Goal: Information Seeking & Learning: Learn about a topic

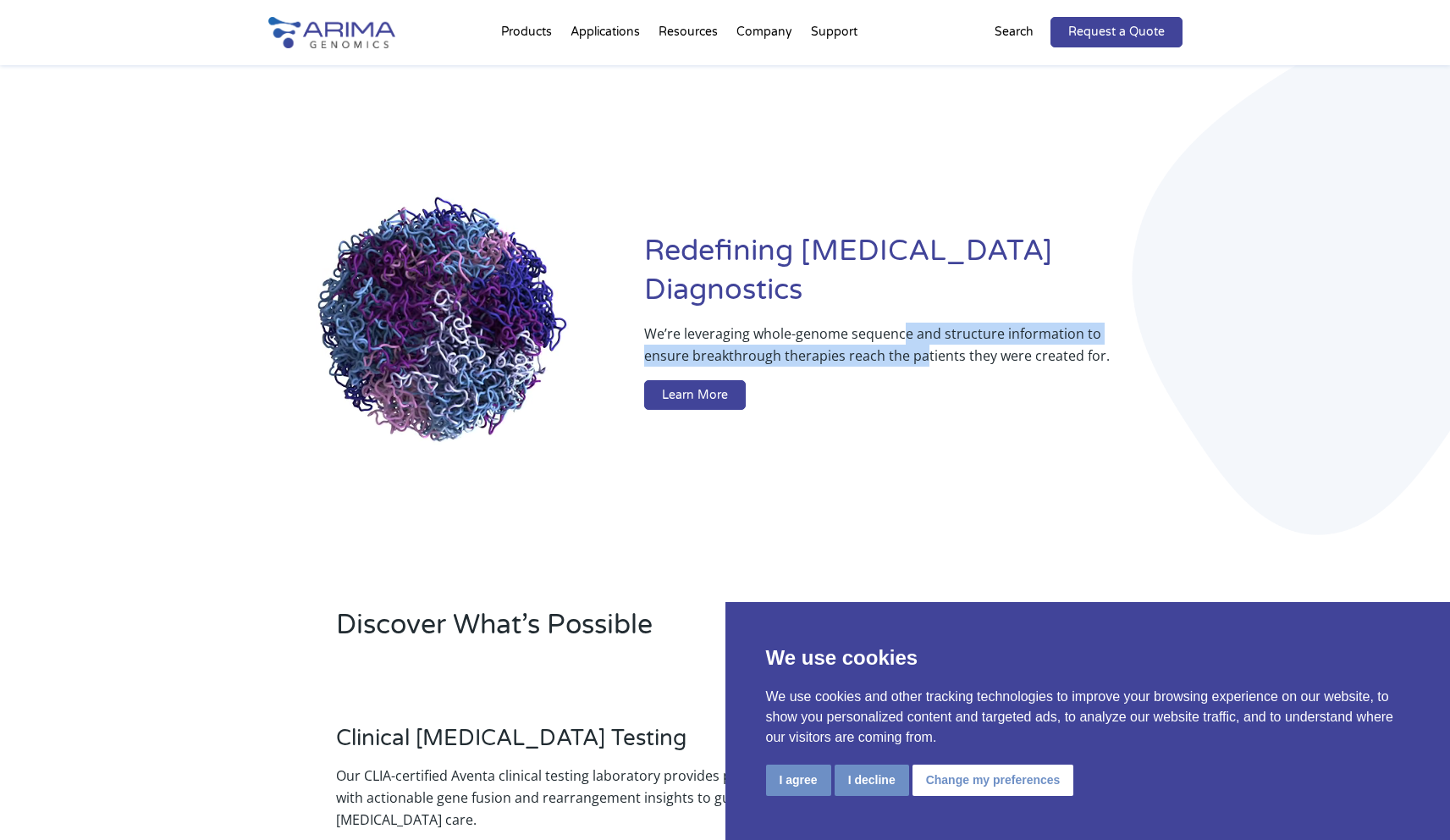
drag, startPoint x: 922, startPoint y: 340, endPoint x: 901, endPoint y: 318, distance: 30.4
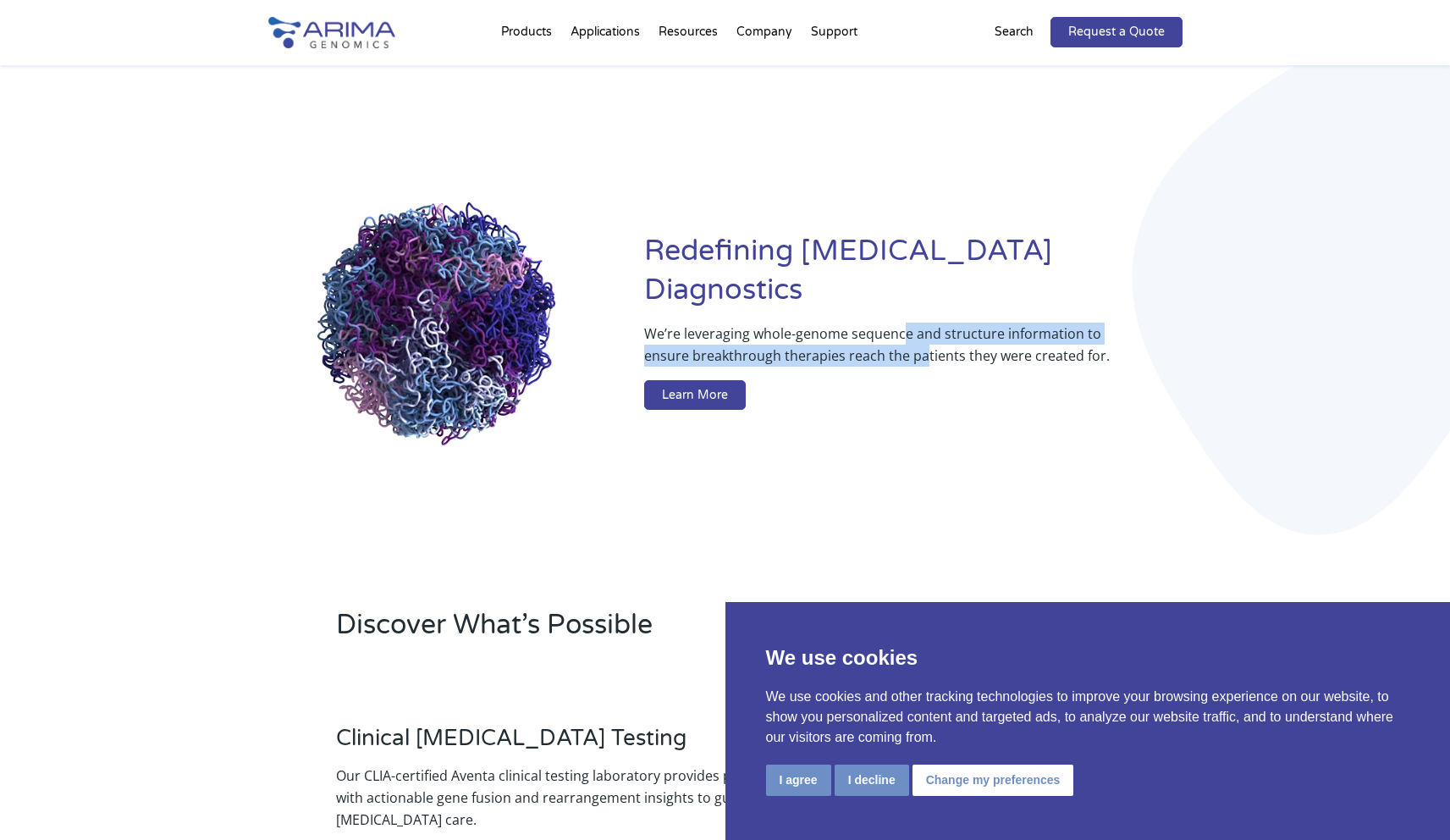
click at [902, 323] on p "We’re leveraging whole-genome sequence and structure information to ensure brea…" at bounding box center [879, 351] width 470 height 57
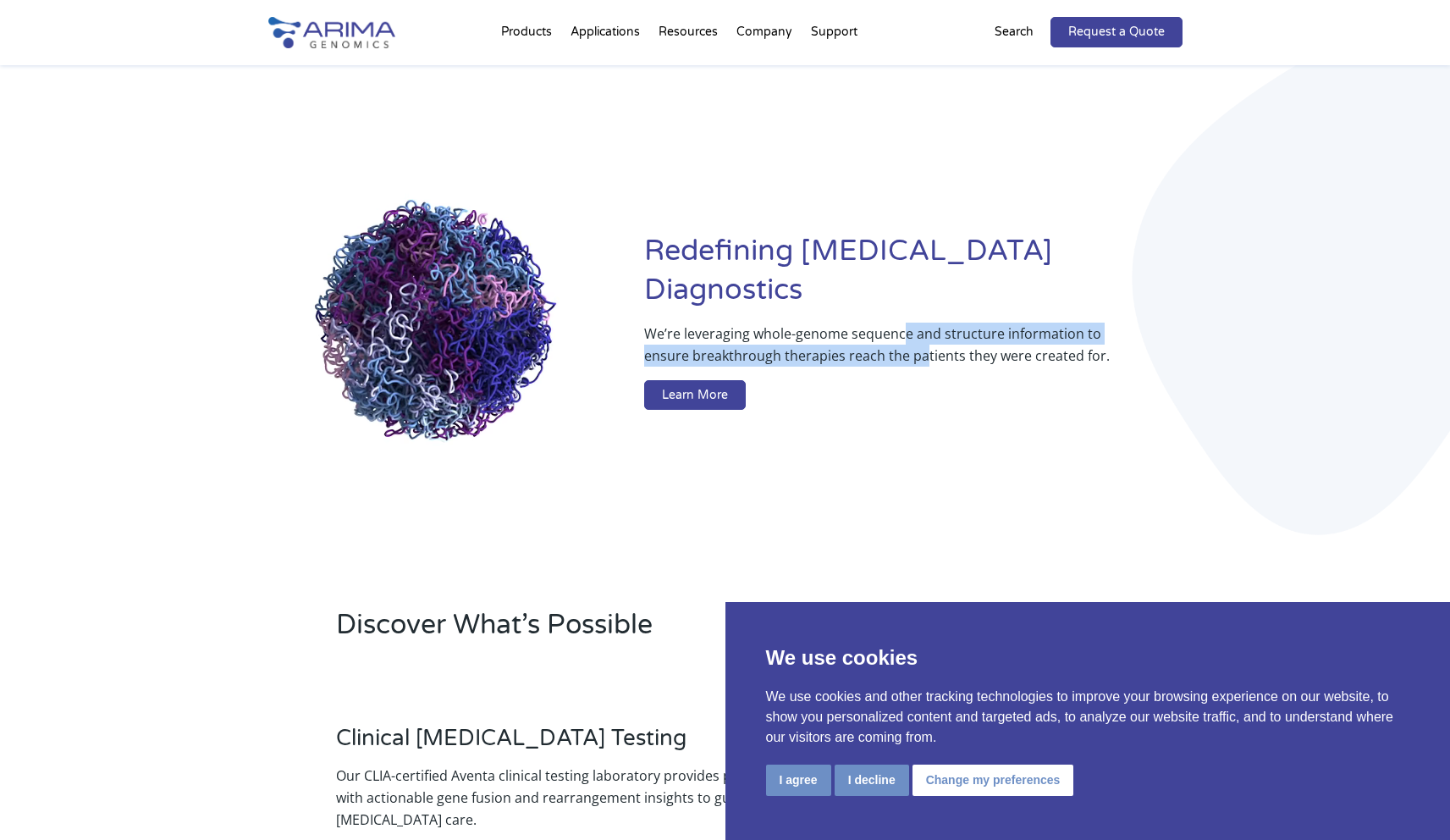
click at [901, 323] on p "We’re leveraging whole-genome sequence and structure information to ensure brea…" at bounding box center [879, 351] width 470 height 57
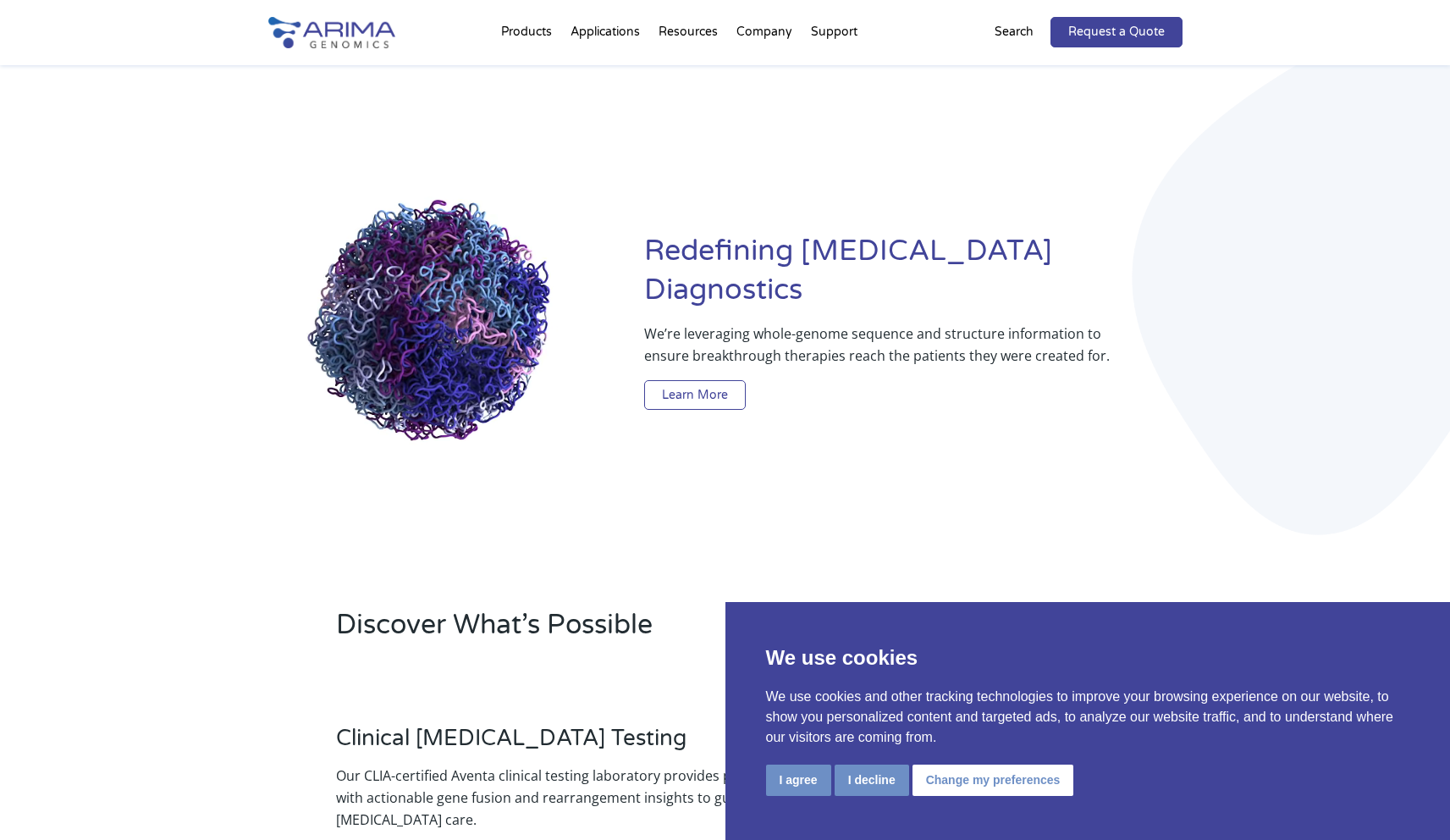
click at [695, 380] on link "Learn More" at bounding box center [695, 395] width 102 height 31
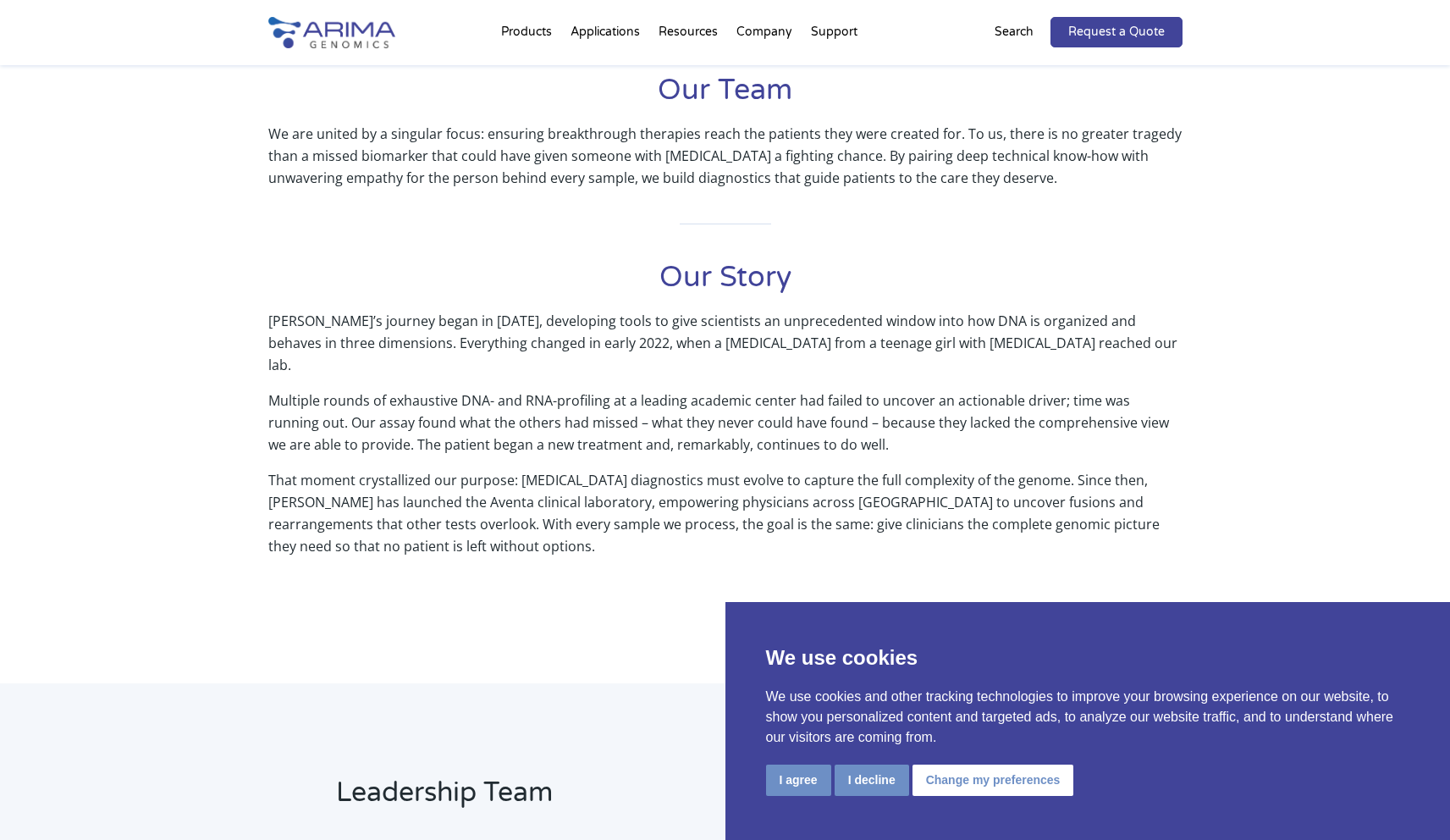
scroll to position [609, 0]
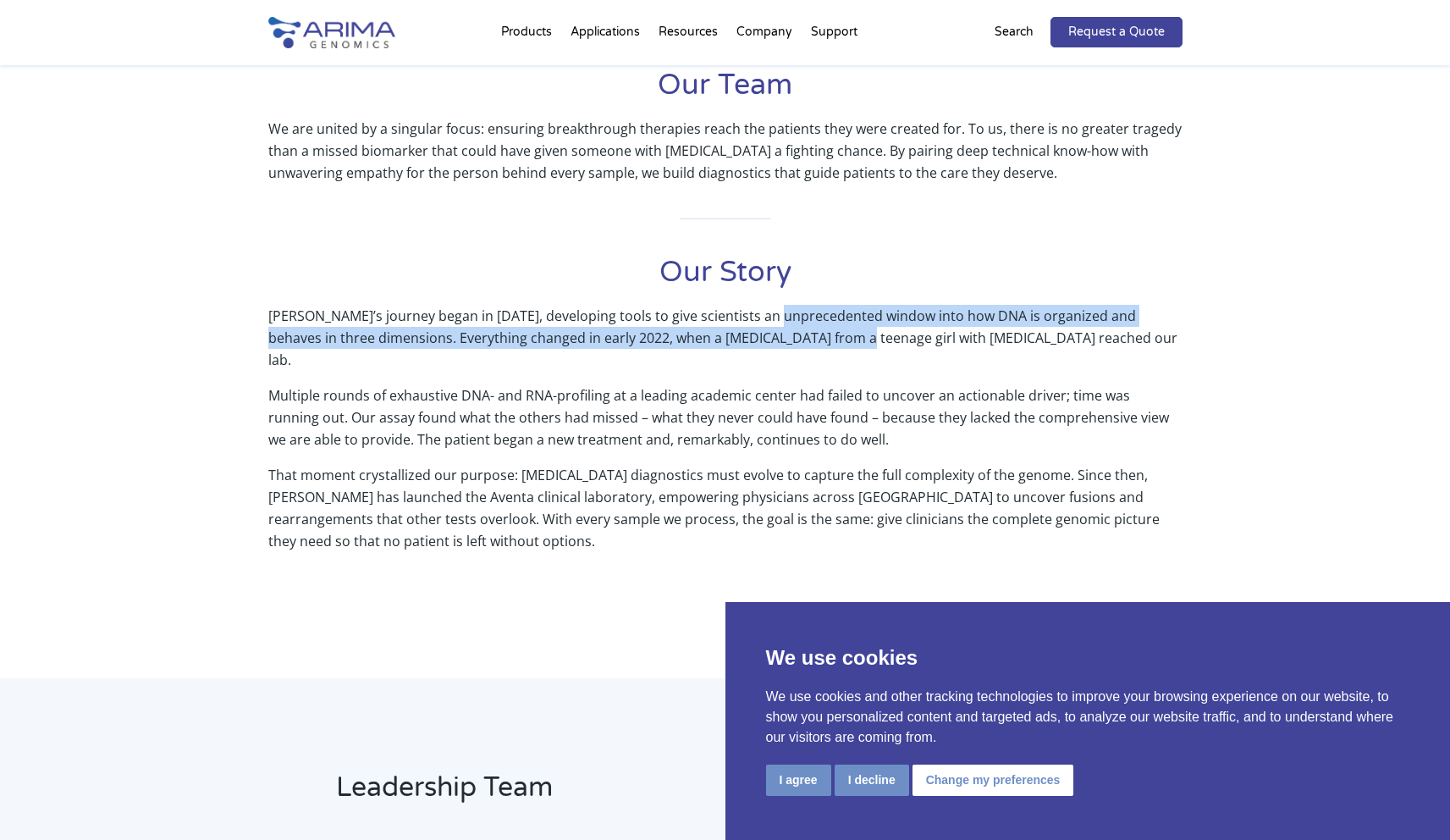
drag, startPoint x: 807, startPoint y: 338, endPoint x: 777, endPoint y: 322, distance: 34.0
click at [777, 322] on p "[PERSON_NAME]’s journey began in [DATE], developing tools to give scientists an…" at bounding box center [725, 344] width 914 height 80
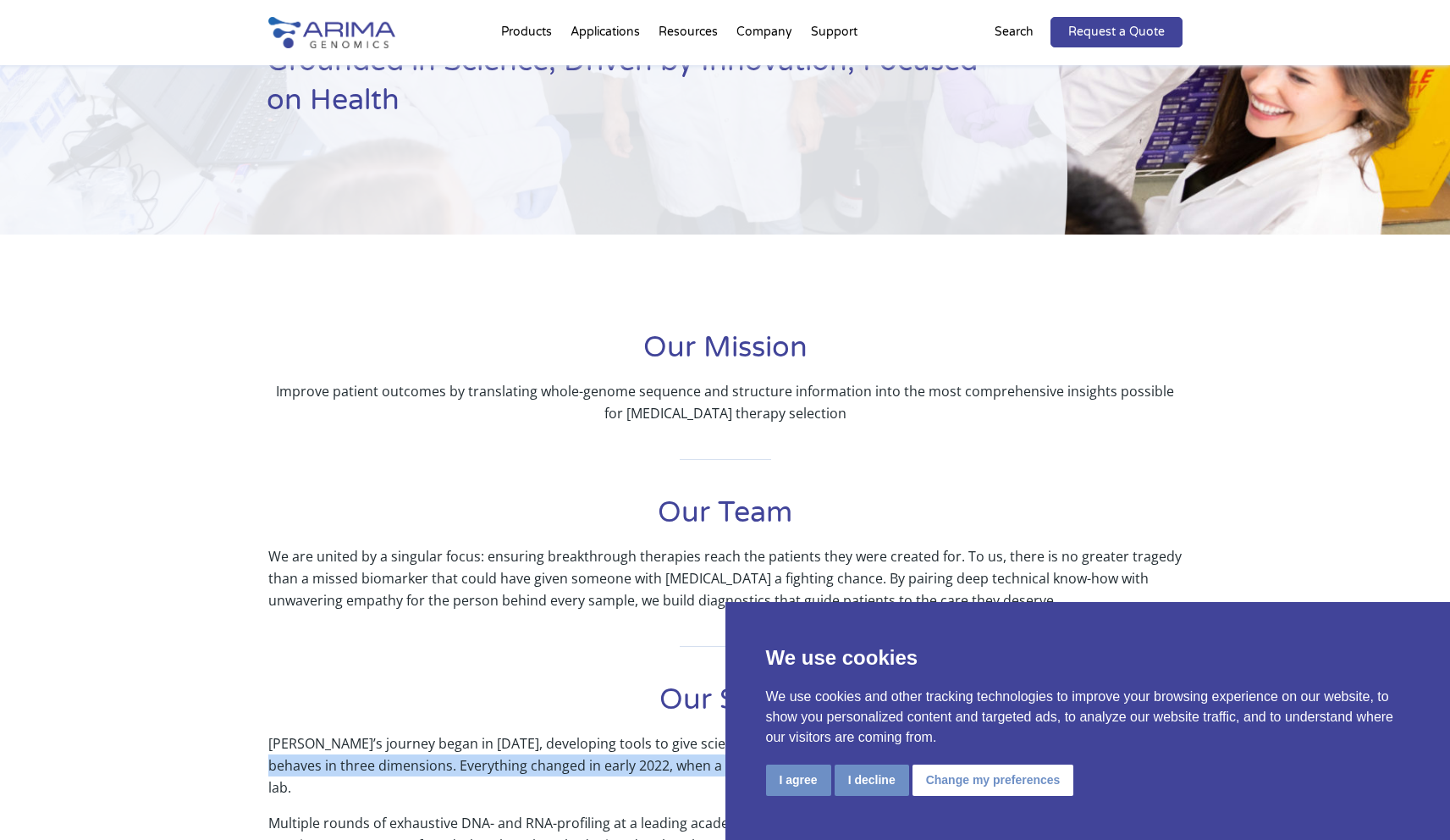
scroll to position [0, 0]
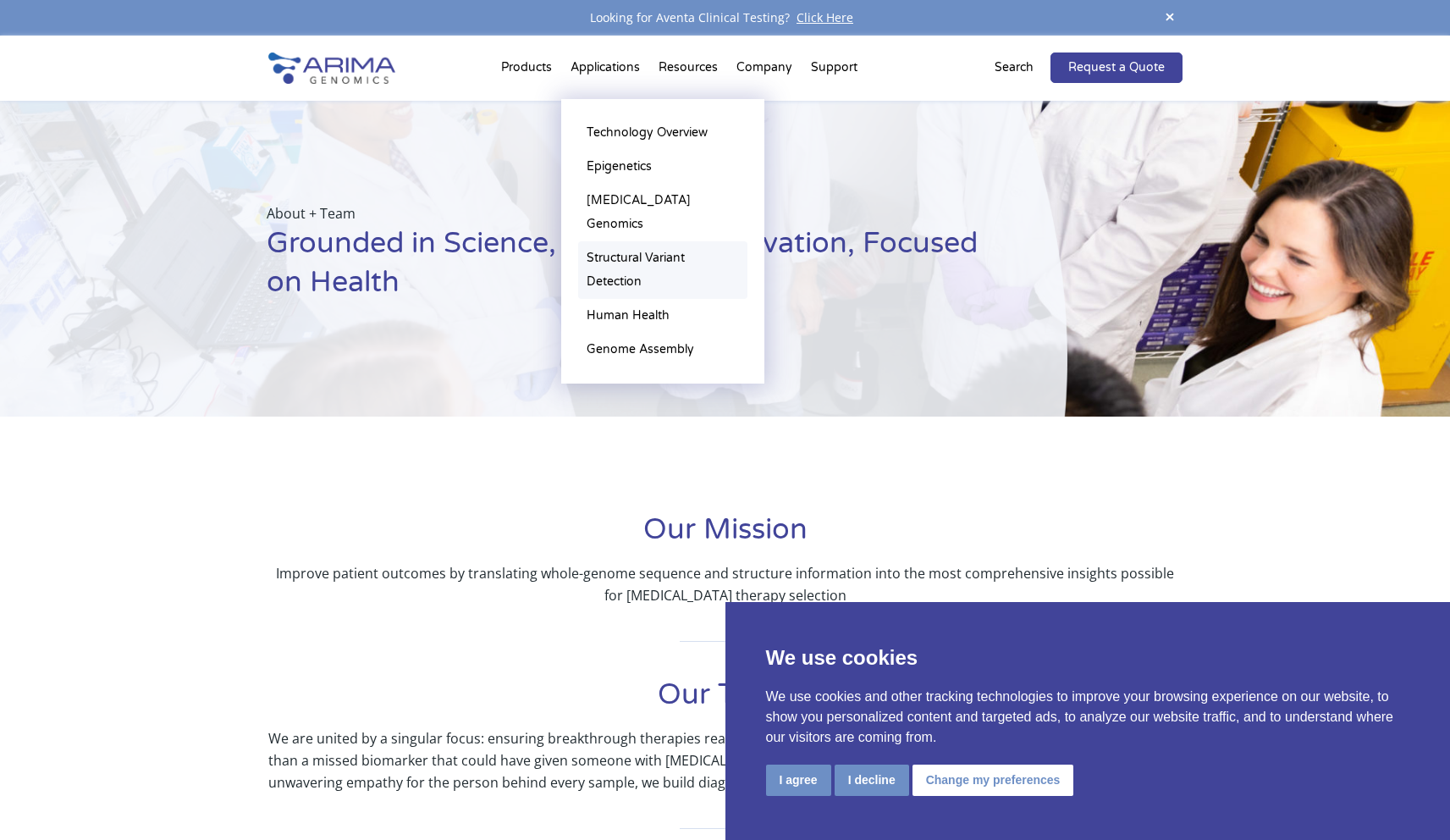
click at [620, 241] on link "Structural Variant Detection" at bounding box center [662, 269] width 169 height 57
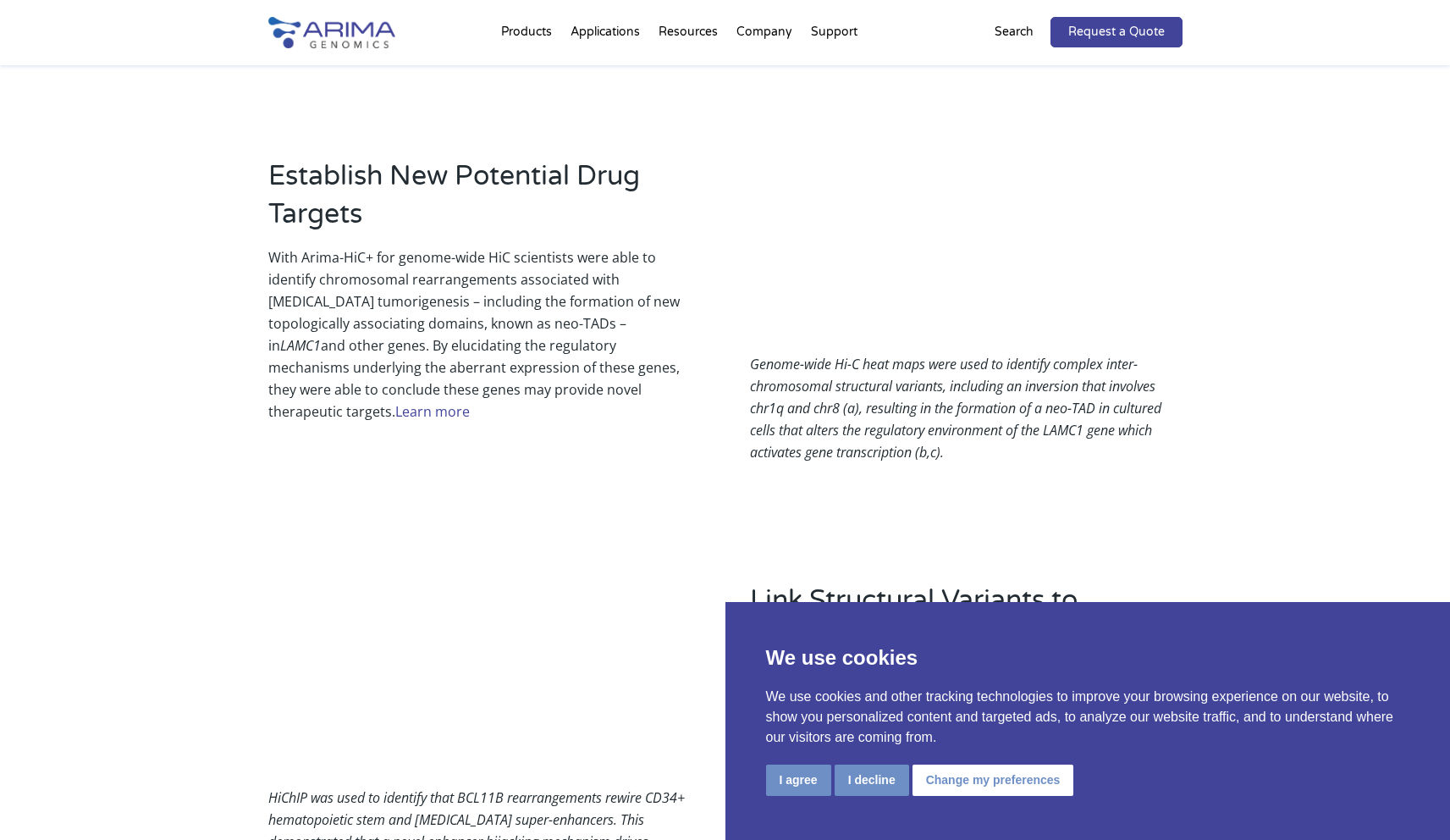
scroll to position [2276, 0]
